Goal: Information Seeking & Learning: Learn about a topic

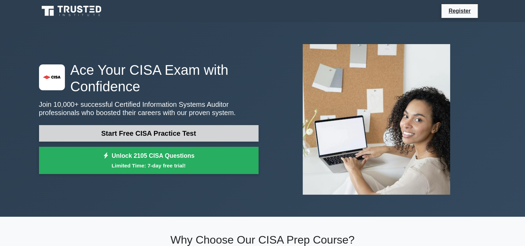
click at [125, 133] on link "Start Free CISA Practice Test" at bounding box center [148, 133] width 219 height 17
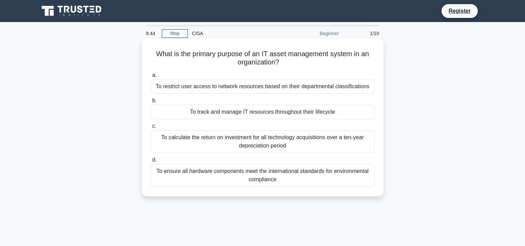
click at [248, 115] on div "To track and manage IT resources throughout their lifecycle" at bounding box center [263, 112] width 224 height 14
click at [151, 103] on input "b. To track and manage IT resources throughout their lifecycle" at bounding box center [151, 101] width 0 height 4
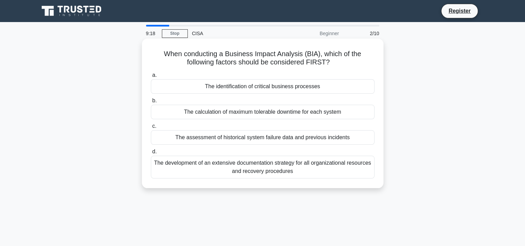
click at [248, 115] on div "The calculation of maximum tolerable downtime for each system" at bounding box center [263, 112] width 224 height 14
click at [151, 103] on input "b. The calculation of maximum tolerable downtime for each system" at bounding box center [151, 101] width 0 height 4
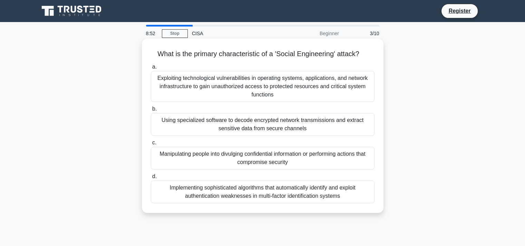
click at [273, 156] on div "Manipulating people into divulging confidential information or performing actio…" at bounding box center [263, 158] width 224 height 23
click at [151, 145] on input "c. Manipulating people into divulging confidential information or performing ac…" at bounding box center [151, 143] width 0 height 4
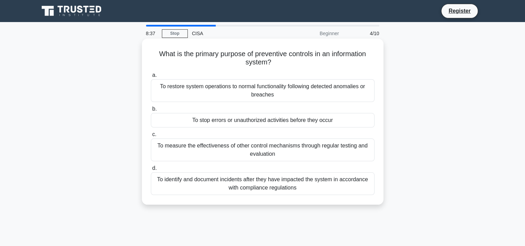
click at [298, 121] on div "To stop errors or unauthorized activities before they occur" at bounding box center [263, 120] width 224 height 14
click at [151, 111] on input "b. To stop errors or unauthorized activities before they occur" at bounding box center [151, 109] width 0 height 4
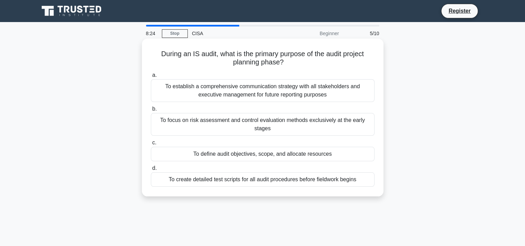
click at [297, 154] on div "To define audit objectives, scope, and allocate resources" at bounding box center [263, 154] width 224 height 14
click at [151, 145] on input "c. To define audit objectives, scope, and allocate resources" at bounding box center [151, 143] width 0 height 4
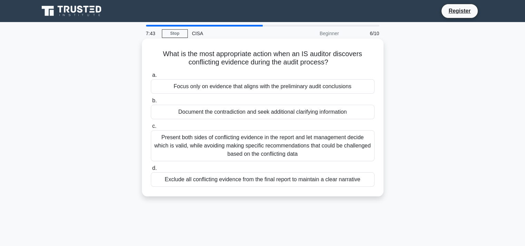
click at [274, 113] on div "Document the contradiction and seek additional clarifying information" at bounding box center [263, 112] width 224 height 14
click at [151, 103] on input "b. Document the contradiction and seek additional clarifying information" at bounding box center [151, 101] width 0 height 4
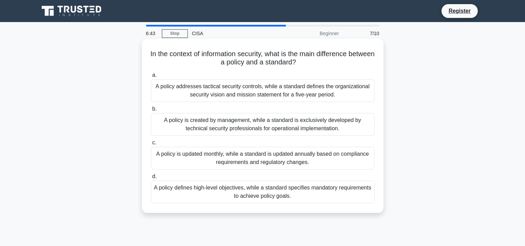
click at [273, 190] on div "A policy defines high-level objectives, while a standard specifies mandatory re…" at bounding box center [263, 192] width 224 height 23
click at [151, 179] on input "d. A policy defines high-level objectives, while a standard specifies mandatory…" at bounding box center [151, 177] width 0 height 4
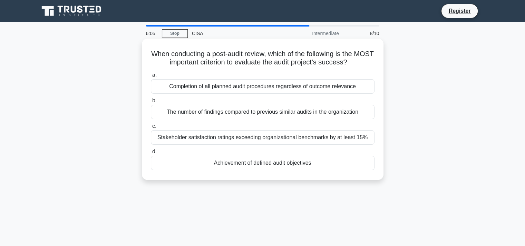
click at [285, 164] on div "Achievement of defined audit objectives" at bounding box center [263, 163] width 224 height 14
click at [151, 154] on input "d. Achievement of defined audit objectives" at bounding box center [151, 152] width 0 height 4
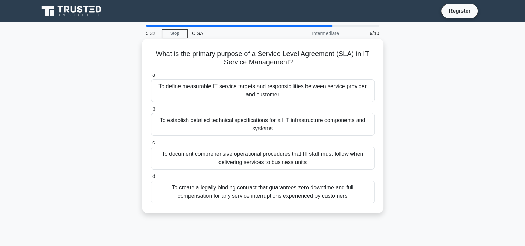
click at [276, 91] on div "To define measurable IT service targets and responsibilities between service pr…" at bounding box center [263, 90] width 224 height 23
click at [151, 78] on input "a. To define measurable IT service targets and responsibilities between service…" at bounding box center [151, 75] width 0 height 4
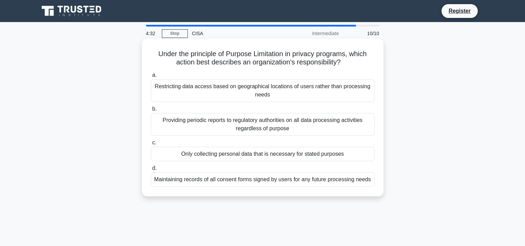
click at [272, 180] on div "Maintaining records of all consent forms signed by users for any future process…" at bounding box center [263, 180] width 224 height 14
click at [151, 171] on input "d. Maintaining records of all consent forms signed by users for any future proc…" at bounding box center [151, 168] width 0 height 4
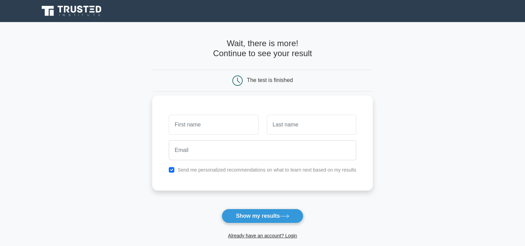
click at [231, 127] on input "text" at bounding box center [213, 125] width 89 height 20
type input "[PERSON_NAME]"
click at [288, 125] on input "text" at bounding box center [311, 125] width 89 height 20
type input "Mahmud"
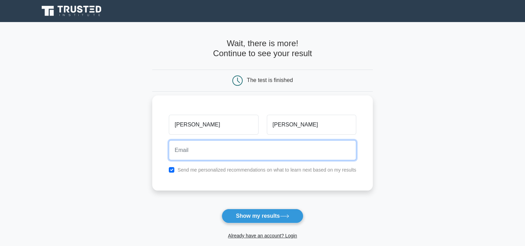
click at [218, 149] on input "email" at bounding box center [262, 150] width 187 height 20
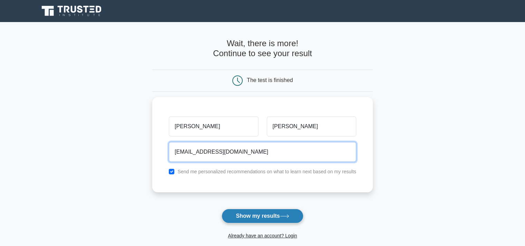
type input "mahmudselim84@gmail.com"
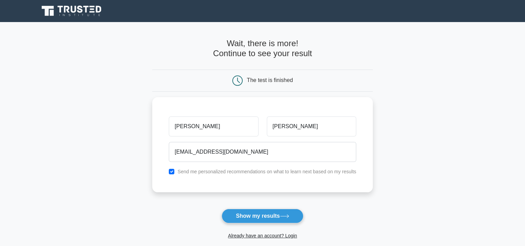
click at [241, 215] on button "Show my results" at bounding box center [262, 216] width 81 height 14
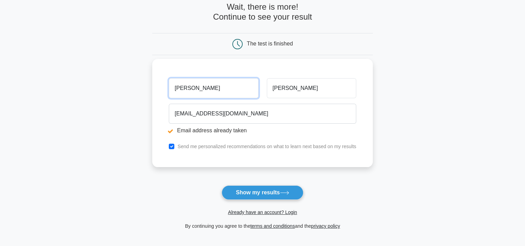
scroll to position [139, 0]
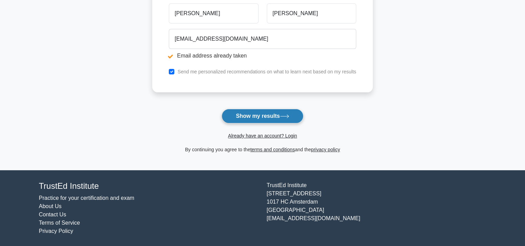
click at [263, 113] on button "Show my results" at bounding box center [262, 116] width 81 height 14
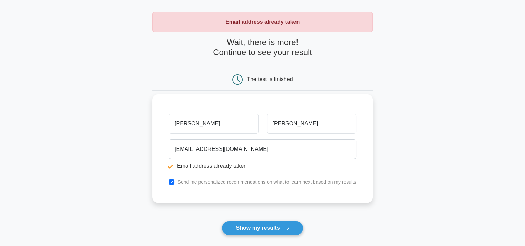
scroll to position [69, 0]
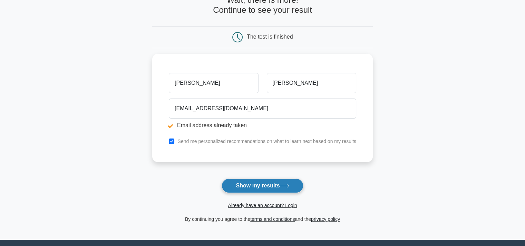
click at [258, 187] on button "Show my results" at bounding box center [262, 186] width 81 height 14
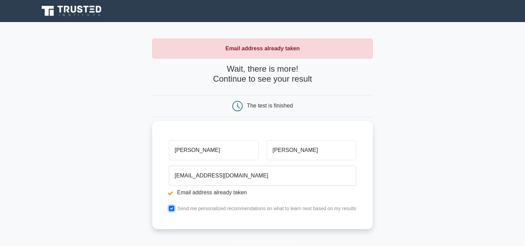
click at [171, 209] on input "checkbox" at bounding box center [172, 209] width 6 height 6
checkbox input "false"
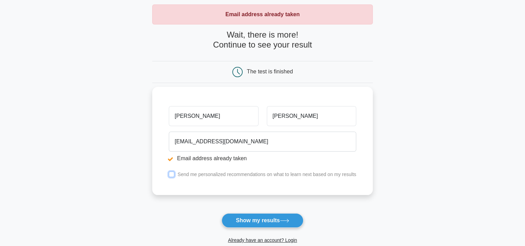
scroll to position [139, 0]
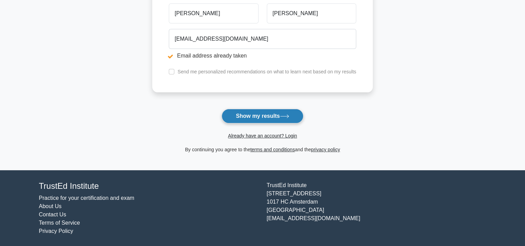
click at [252, 116] on button "Show my results" at bounding box center [262, 116] width 81 height 14
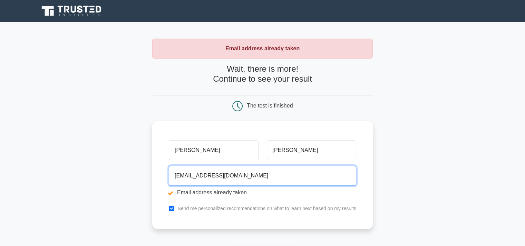
click at [261, 177] on input "[EMAIL_ADDRESS][DOMAIN_NAME]" at bounding box center [262, 176] width 187 height 20
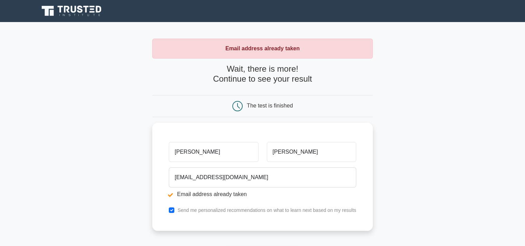
click at [262, 48] on strong "Email address already taken" at bounding box center [262, 49] width 74 height 6
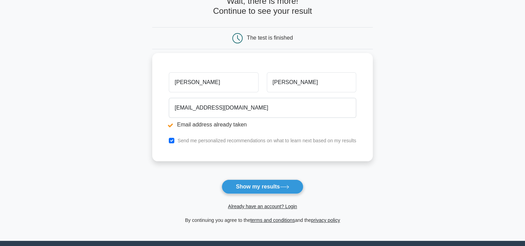
scroll to position [139, 0]
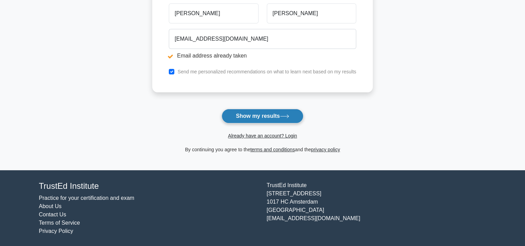
click at [262, 115] on button "Show my results" at bounding box center [262, 116] width 81 height 14
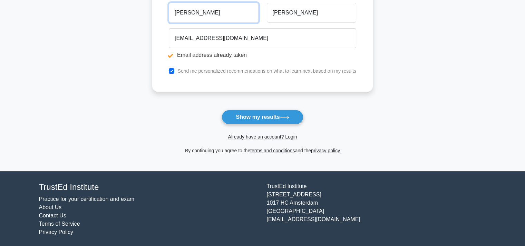
scroll to position [138, 0]
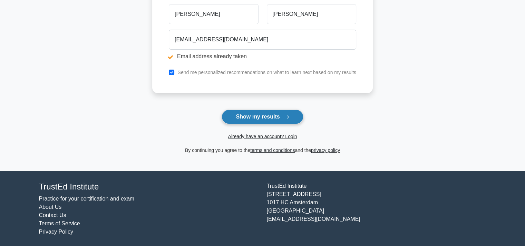
click at [244, 114] on button "Show my results" at bounding box center [262, 117] width 81 height 14
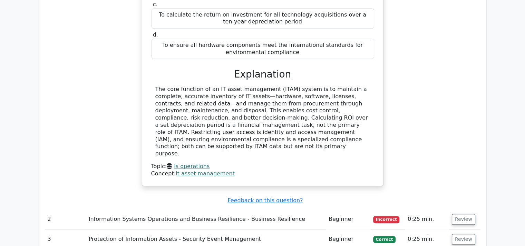
scroll to position [690, 0]
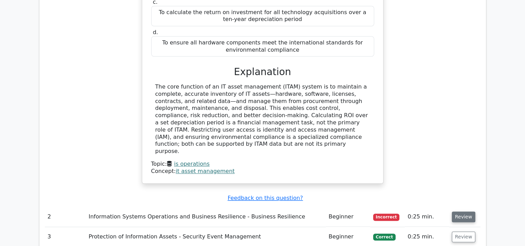
click at [455, 212] on button "Review" at bounding box center [463, 217] width 23 height 11
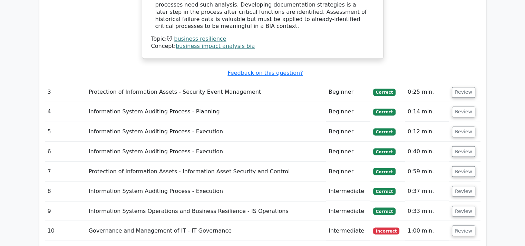
scroll to position [1208, 0]
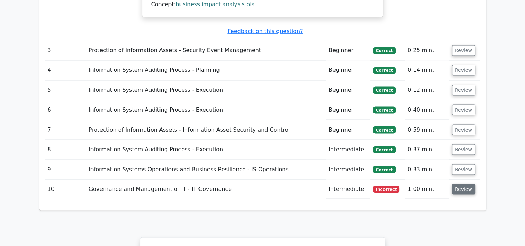
click at [457, 184] on button "Review" at bounding box center [463, 189] width 23 height 11
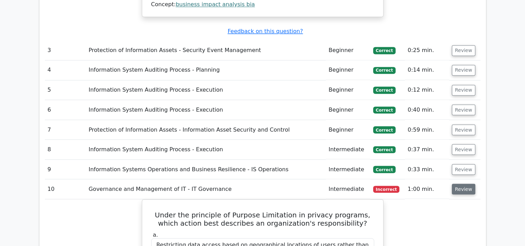
click at [460, 184] on button "Review" at bounding box center [463, 189] width 23 height 11
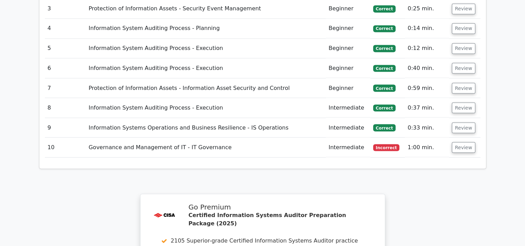
scroll to position [1242, 0]
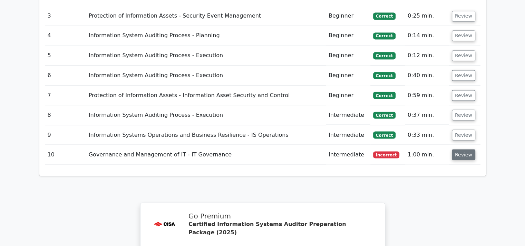
click at [463, 149] on button "Review" at bounding box center [463, 154] width 23 height 11
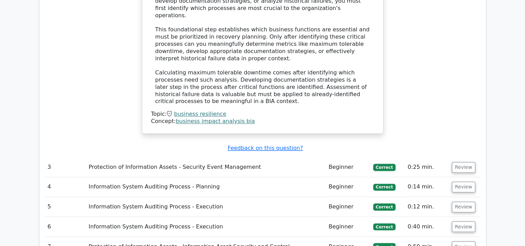
scroll to position [1035, 0]
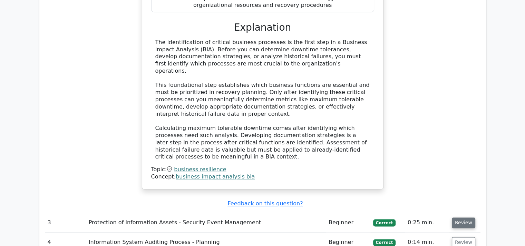
click at [457, 218] on button "Review" at bounding box center [463, 223] width 23 height 11
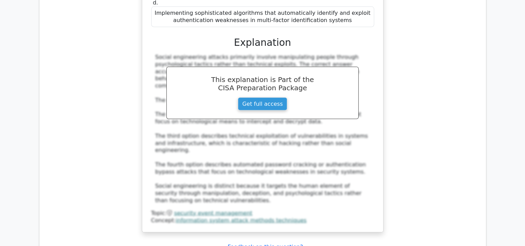
scroll to position [1415, 0]
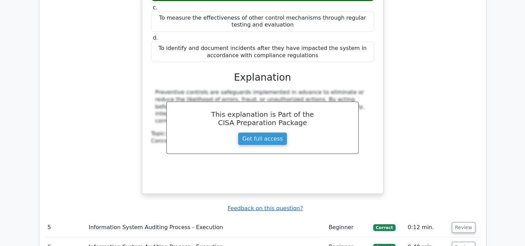
scroll to position [1760, 0]
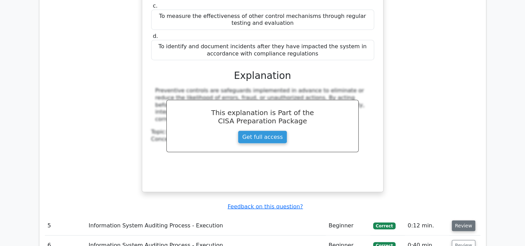
click at [459, 221] on button "Review" at bounding box center [463, 226] width 23 height 11
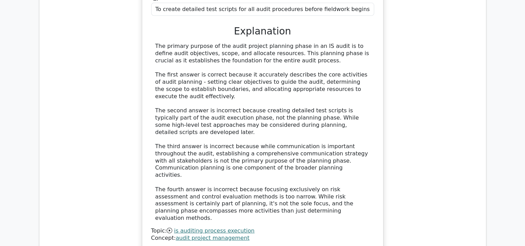
scroll to position [2139, 0]
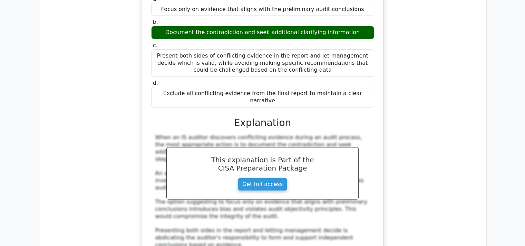
scroll to position [2519, 0]
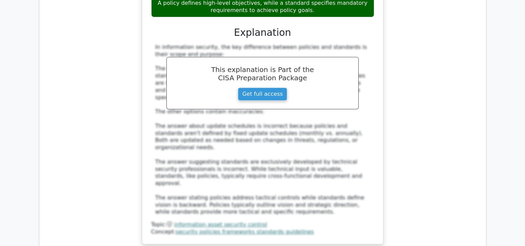
scroll to position [2968, 0]
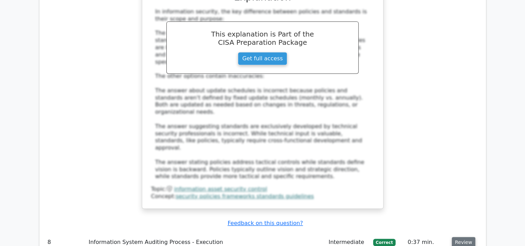
click at [459, 237] on button "Review" at bounding box center [463, 242] width 23 height 11
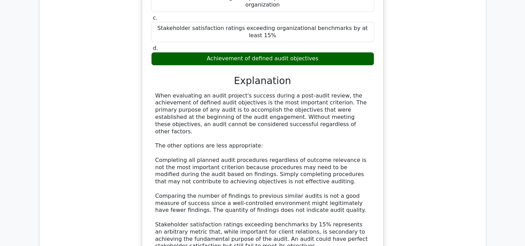
scroll to position [3313, 0]
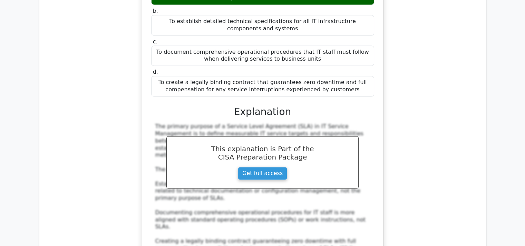
scroll to position [3692, 0]
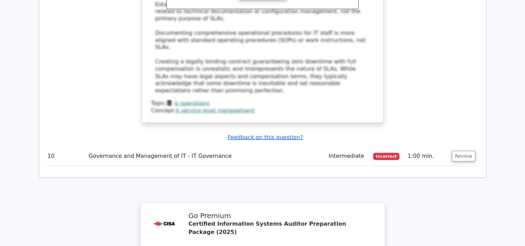
scroll to position [3899, 0]
